Goal: Check status: Check status

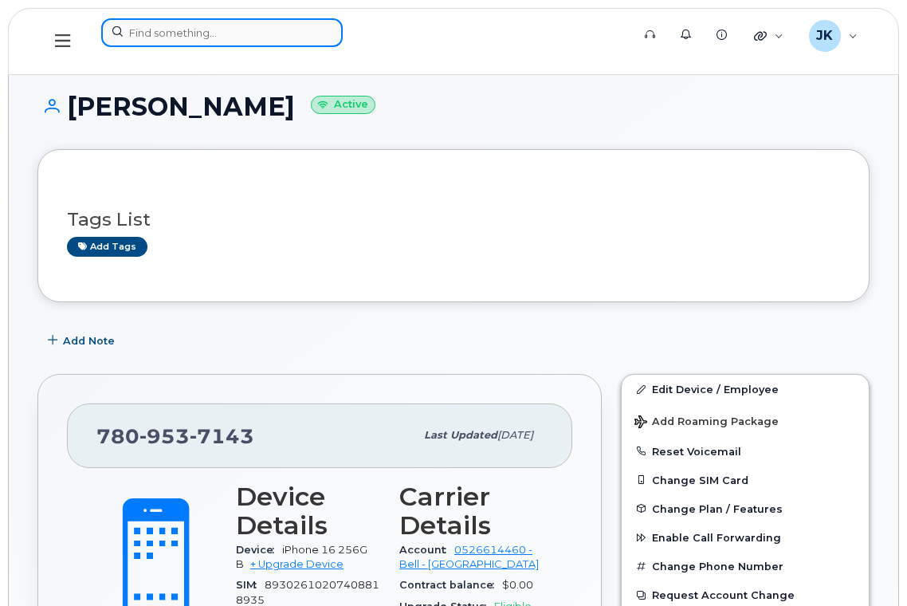
click at [219, 33] on input at bounding box center [222, 32] width 242 height 29
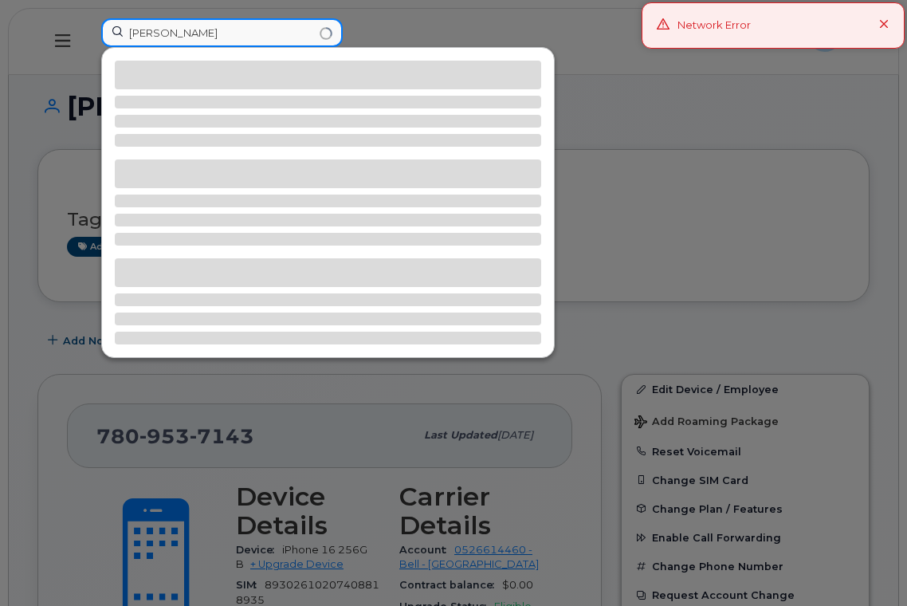
type input "[PERSON_NAME]"
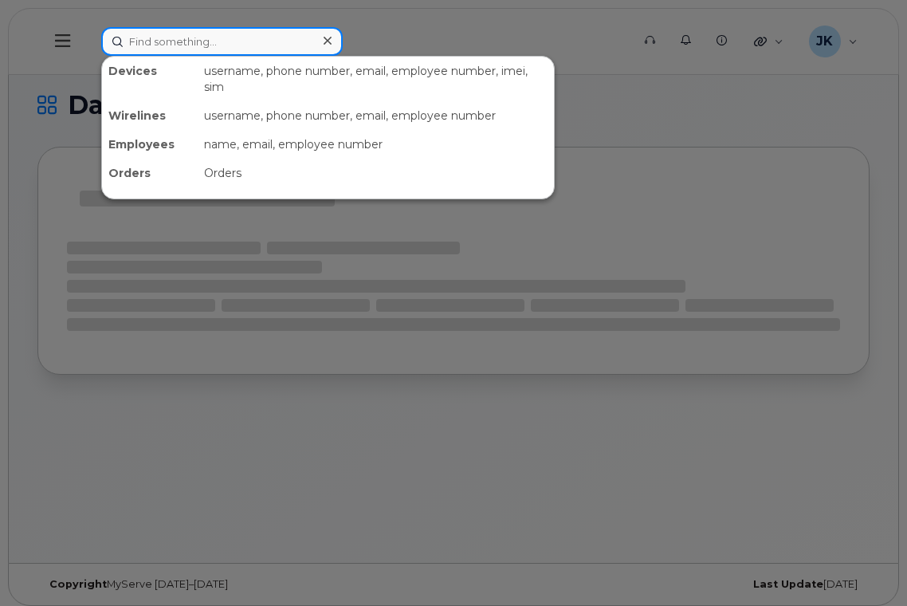
click at [217, 44] on input at bounding box center [222, 41] width 242 height 29
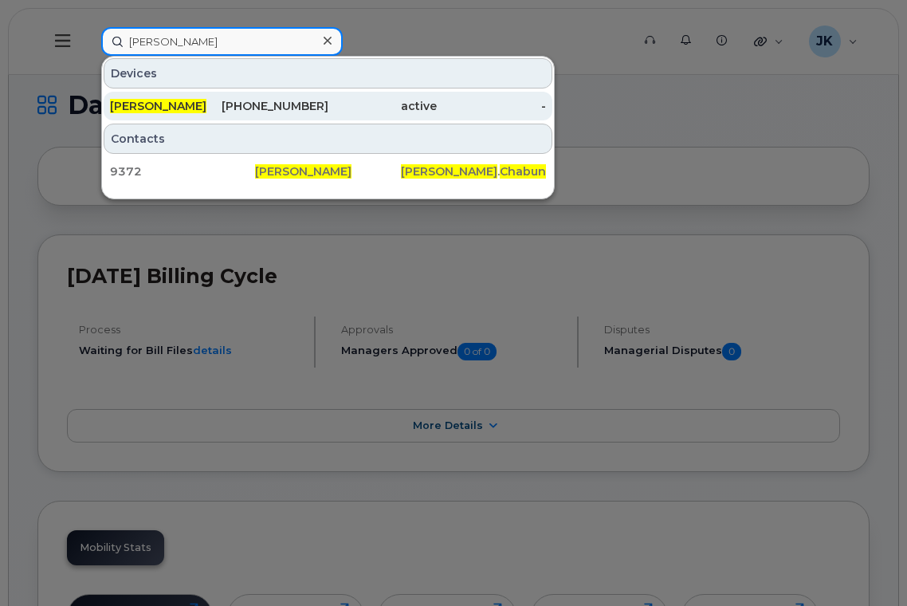
type input "[PERSON_NAME]"
click at [174, 99] on div "[PERSON_NAME]" at bounding box center [164, 106] width 109 height 16
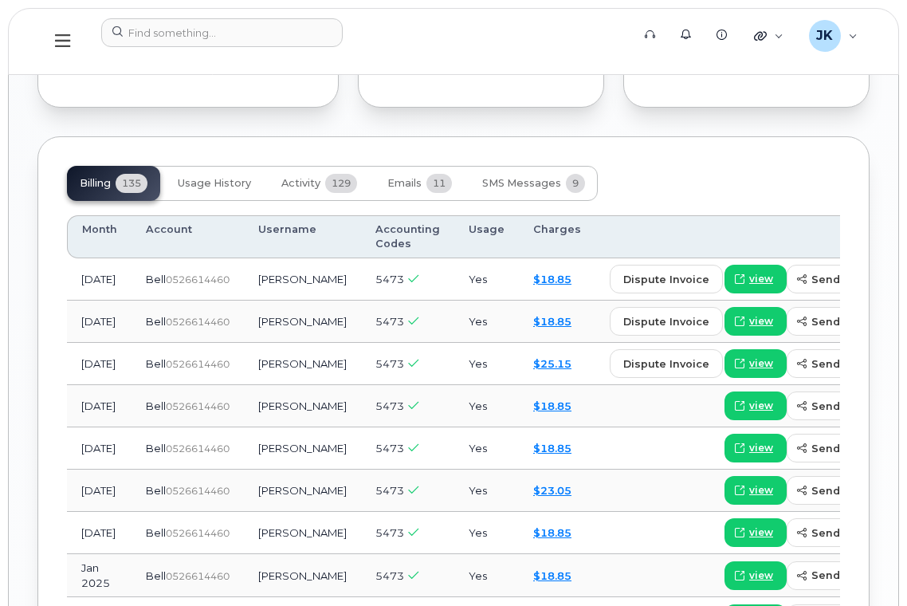
scroll to position [1595, 0]
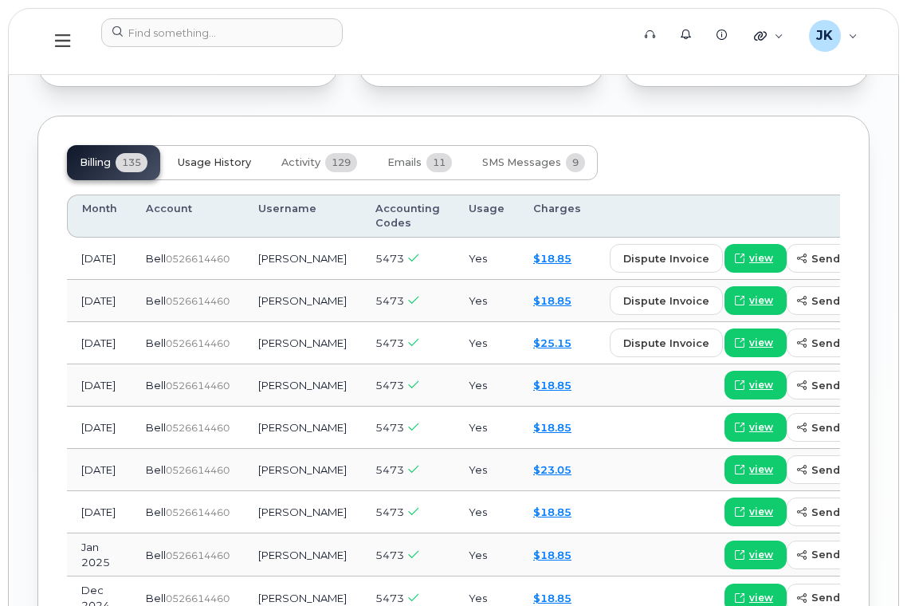
click at [213, 156] on span "Usage History" at bounding box center [214, 162] width 73 height 13
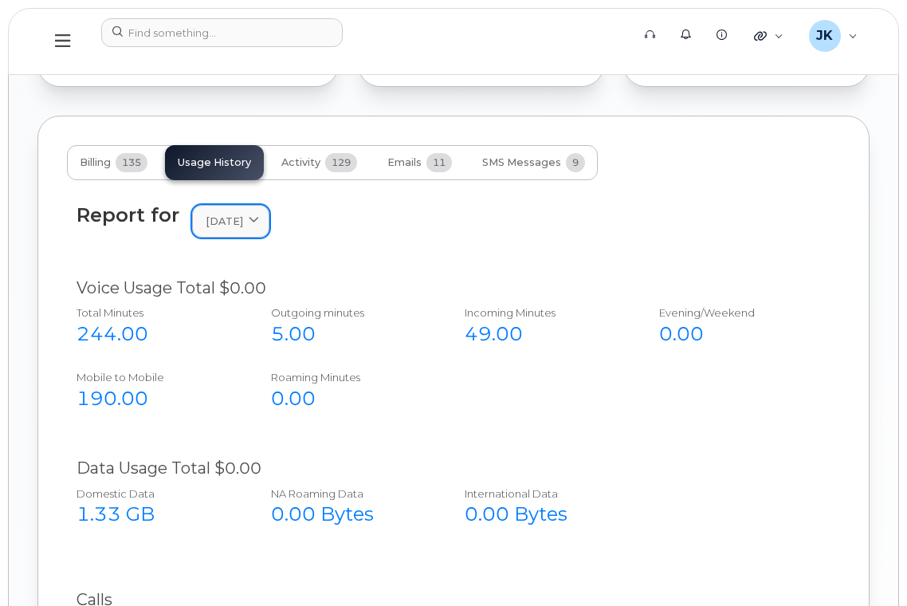
click at [259, 216] on icon at bounding box center [254, 221] width 10 height 10
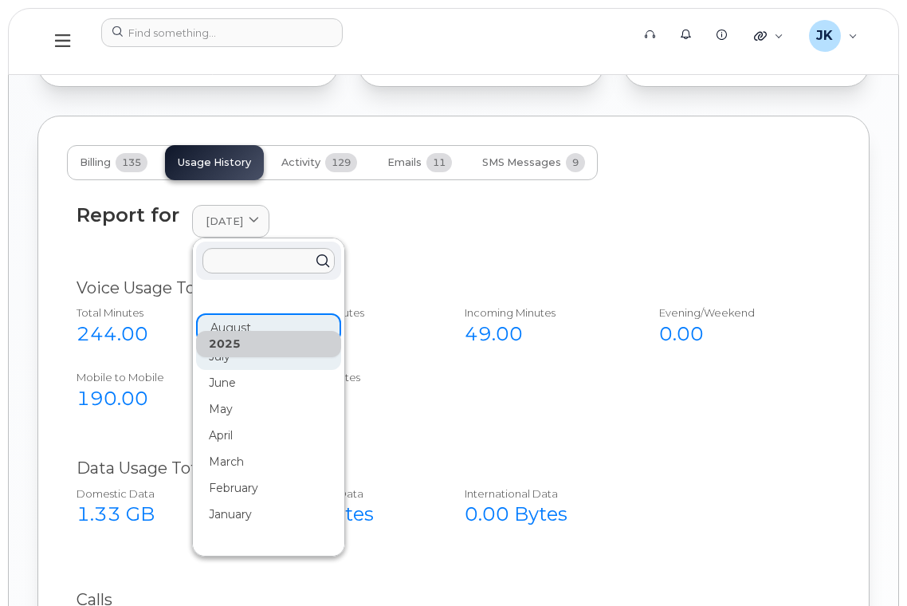
click at [225, 344] on div "July" at bounding box center [268, 357] width 145 height 26
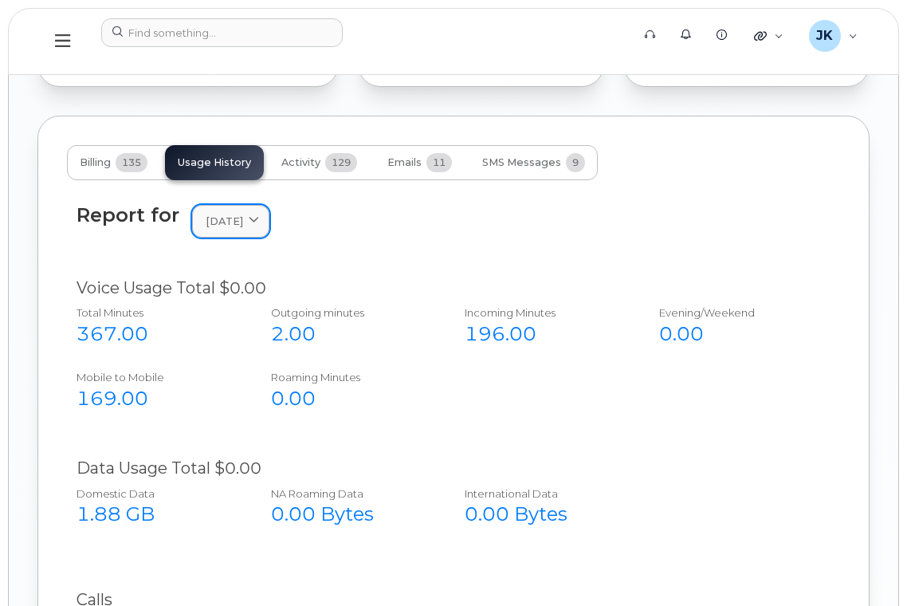
click at [258, 214] on span at bounding box center [253, 221] width 15 height 15
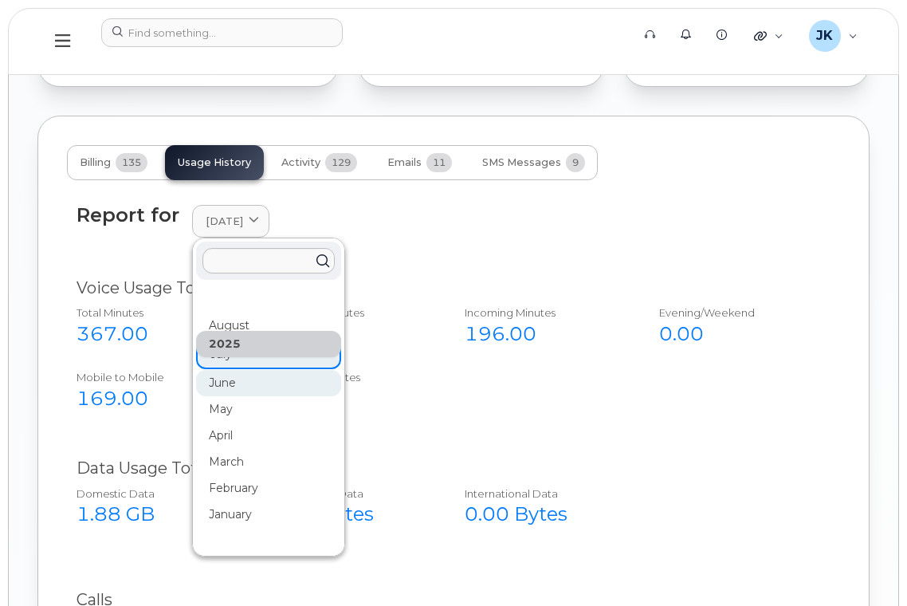
click at [230, 370] on div "June" at bounding box center [268, 383] width 145 height 26
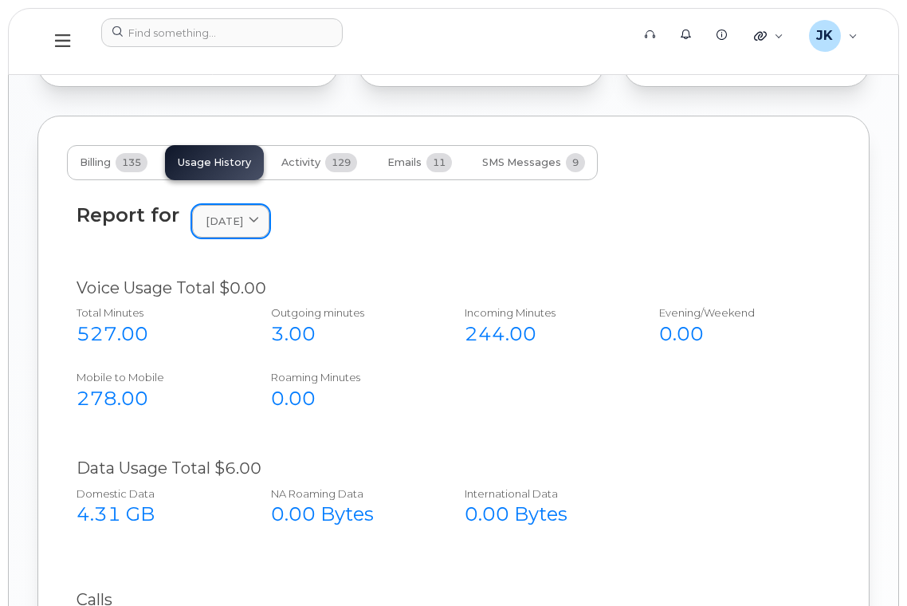
click at [259, 216] on icon at bounding box center [254, 221] width 10 height 10
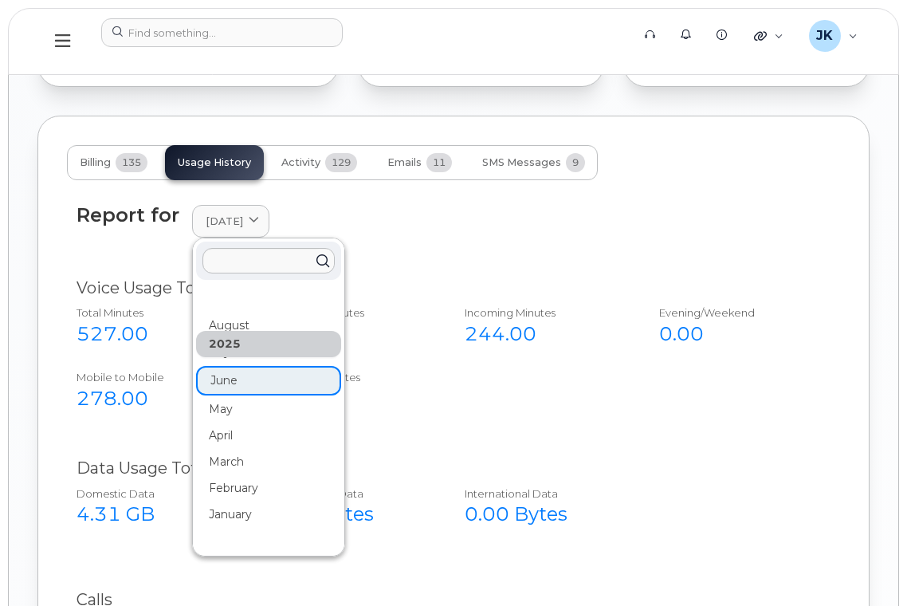
click at [529, 218] on div "Report for June 2025 2025 August July June May April March February January 202…" at bounding box center [454, 231] width 774 height 73
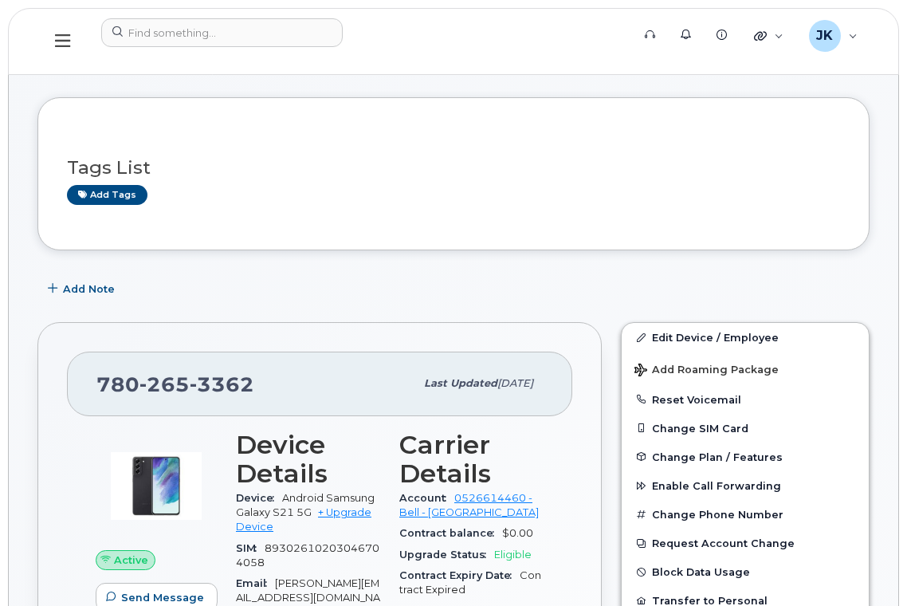
scroll to position [0, 0]
